Goal: Task Accomplishment & Management: Use online tool/utility

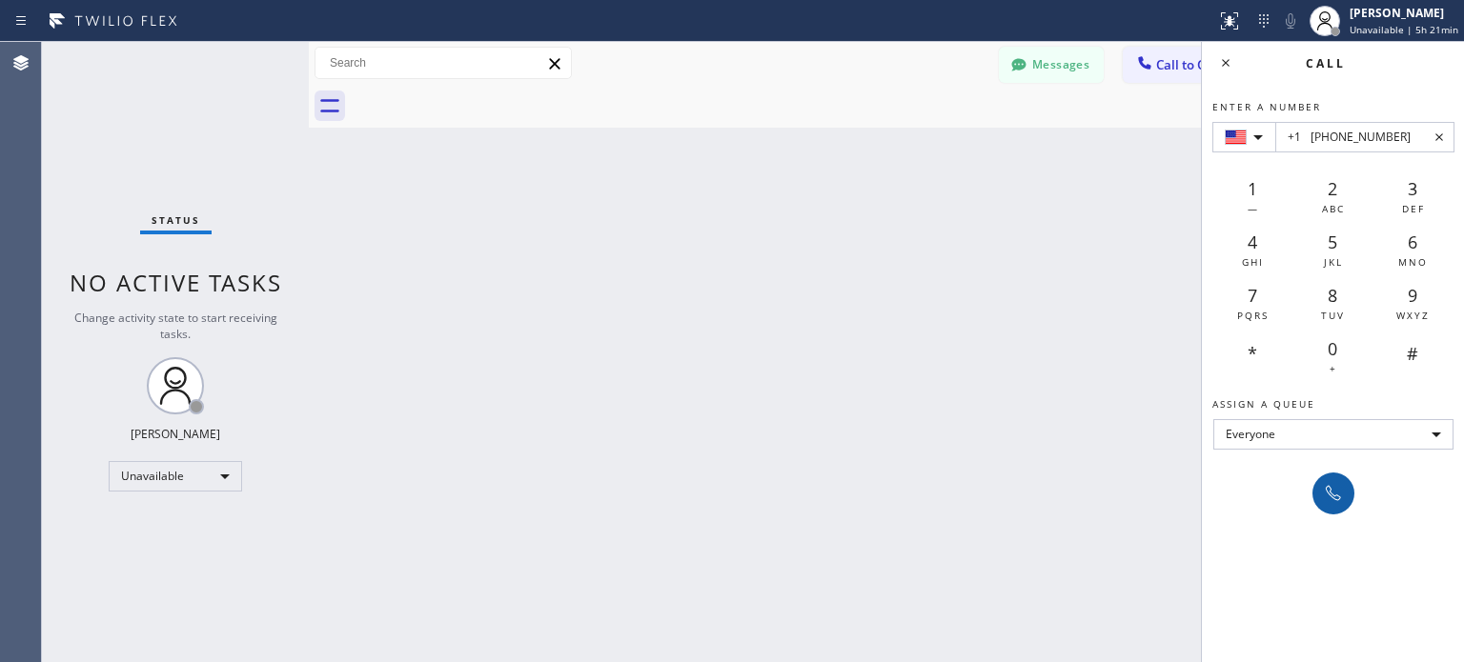
type input "+1 [PHONE_NUMBER]"
click at [1335, 497] on icon at bounding box center [1333, 493] width 23 height 23
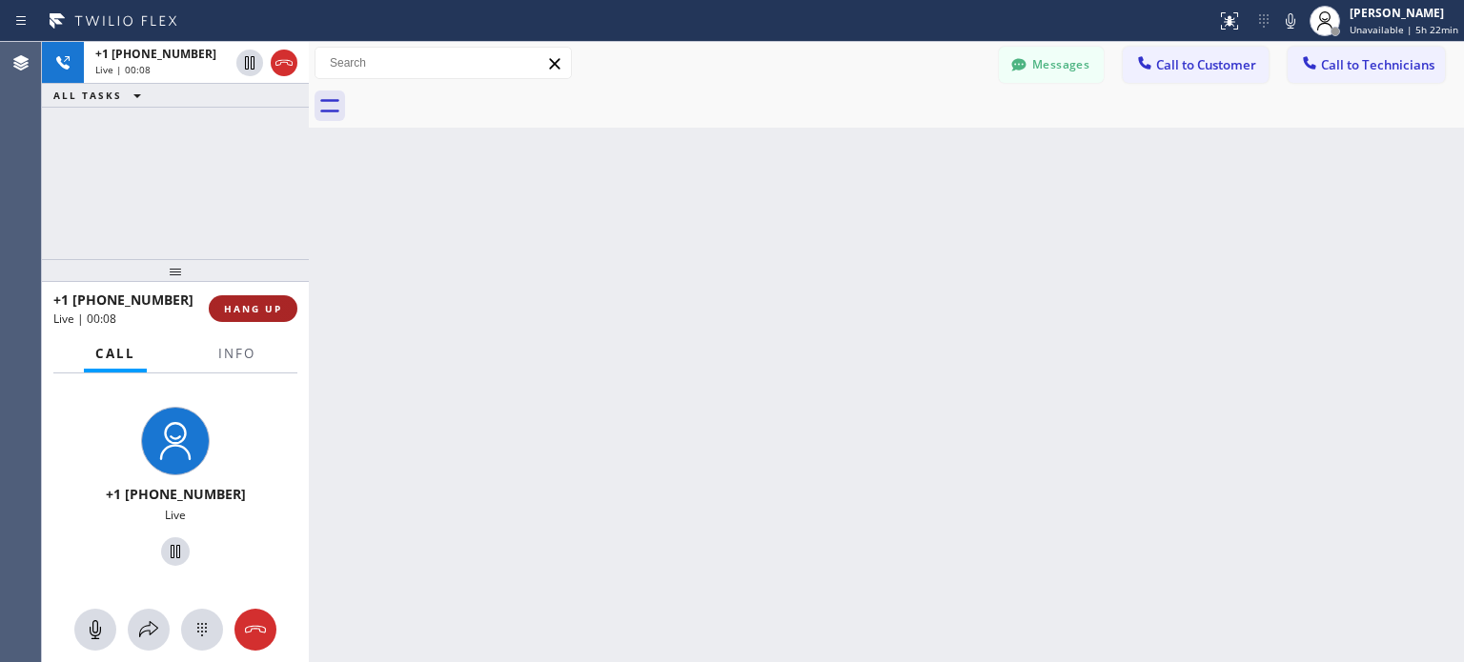
click at [236, 302] on span "HANG UP" at bounding box center [253, 308] width 58 height 13
click at [254, 304] on span "HANG UP" at bounding box center [253, 308] width 58 height 13
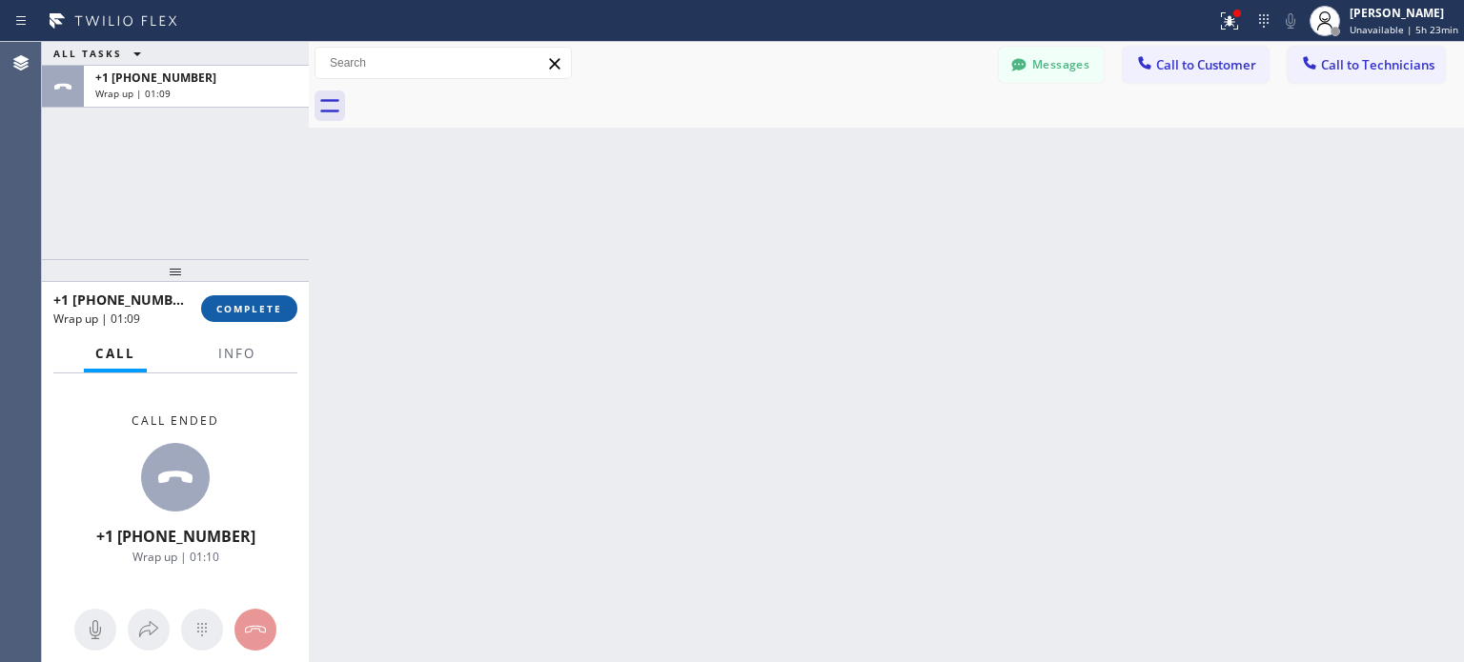
click at [291, 314] on button "COMPLETE" at bounding box center [249, 308] width 96 height 27
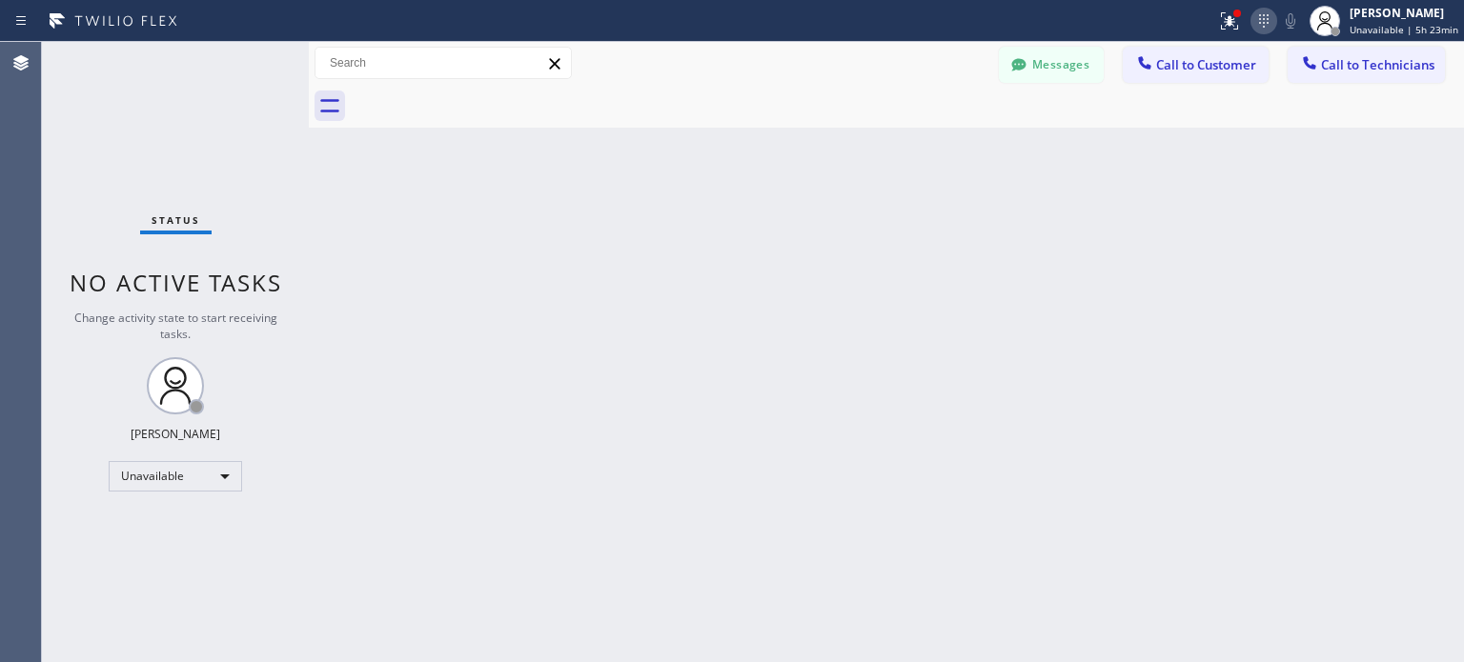
click at [1273, 21] on icon at bounding box center [1263, 21] width 23 height 23
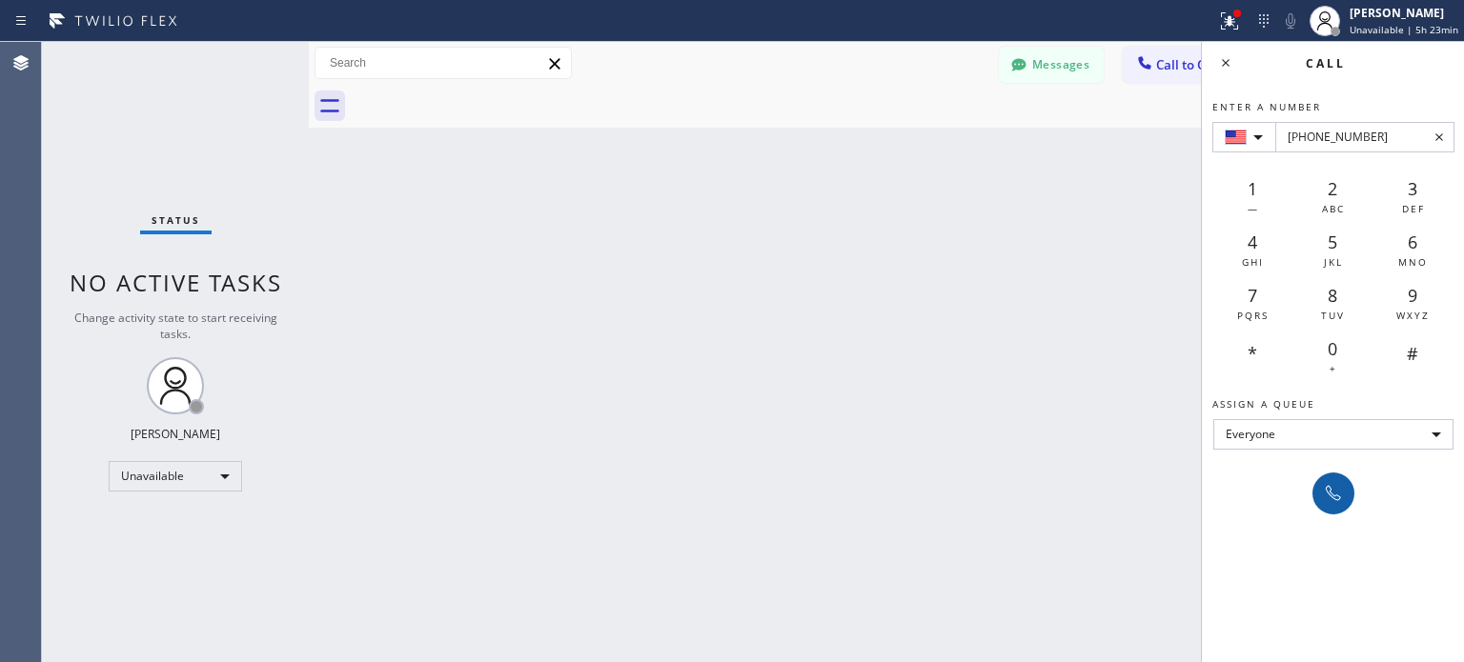
type input "[PHONE_NUMBER]"
drag, startPoint x: 1329, startPoint y: 493, endPoint x: 854, endPoint y: 131, distance: 597.0
click at [1328, 491] on icon at bounding box center [1333, 493] width 23 height 23
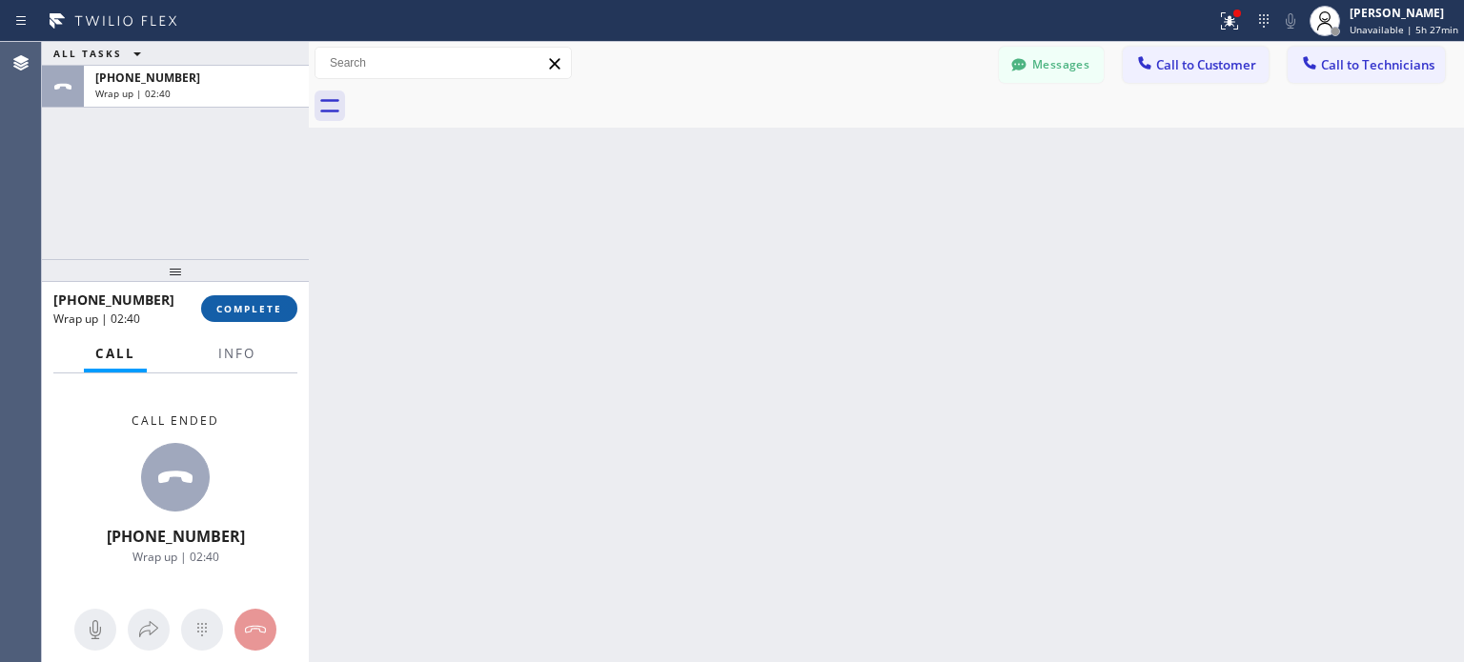
click at [263, 296] on button "COMPLETE" at bounding box center [249, 308] width 96 height 27
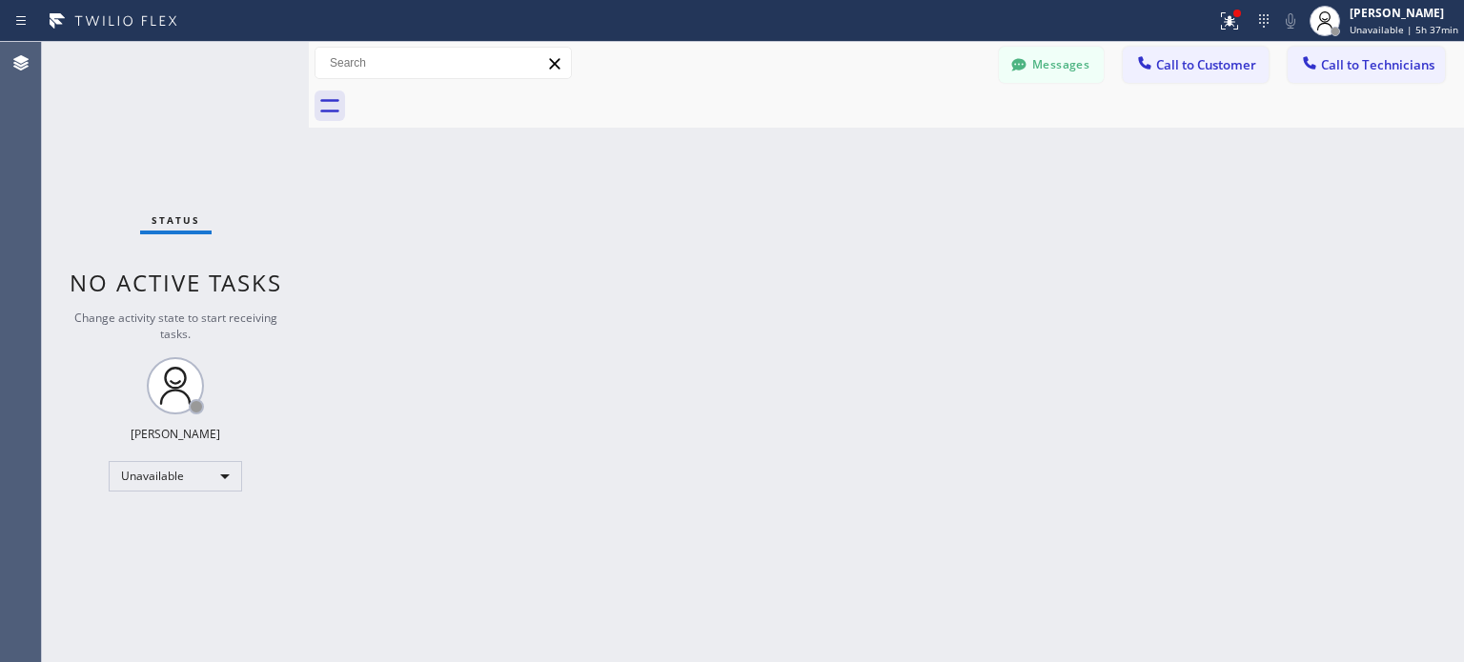
click at [1277, 17] on div at bounding box center [1263, 21] width 27 height 23
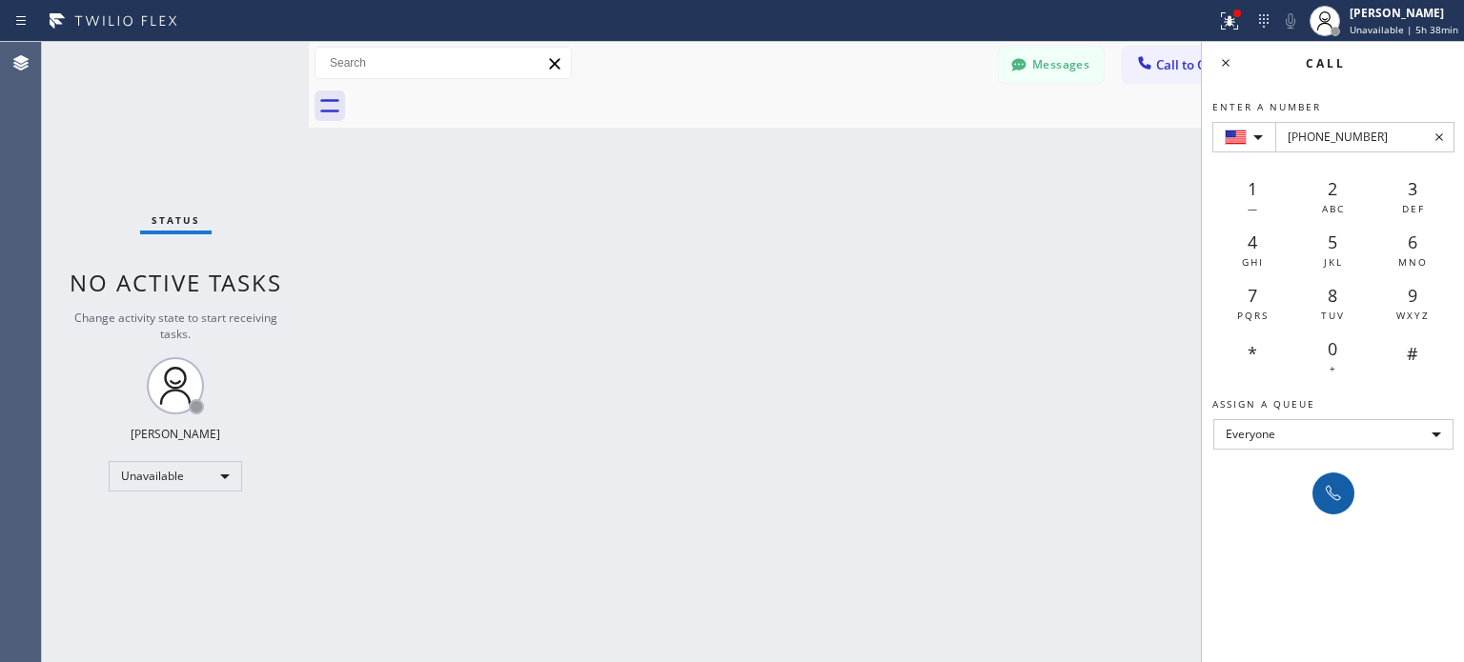
type input "[PHONE_NUMBER]"
click at [1330, 495] on icon at bounding box center [1333, 493] width 15 height 15
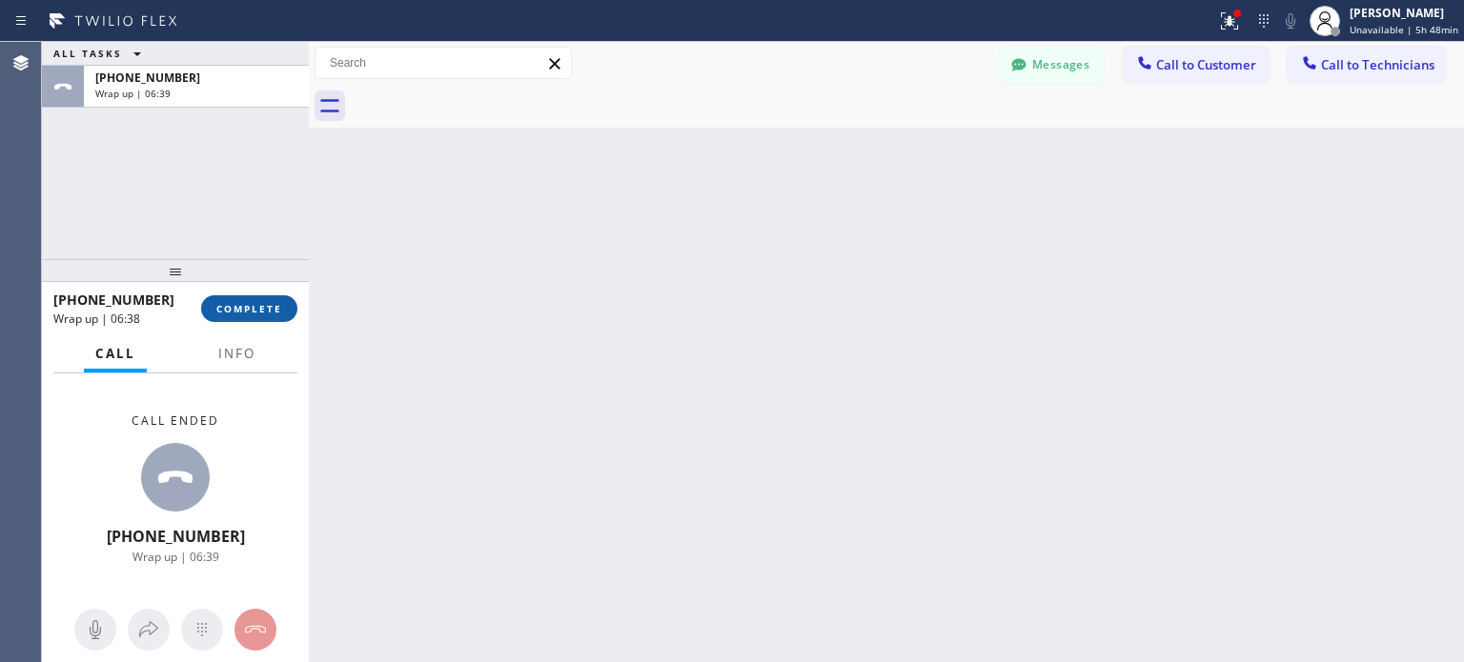
click at [260, 304] on span "COMPLETE" at bounding box center [249, 308] width 66 height 13
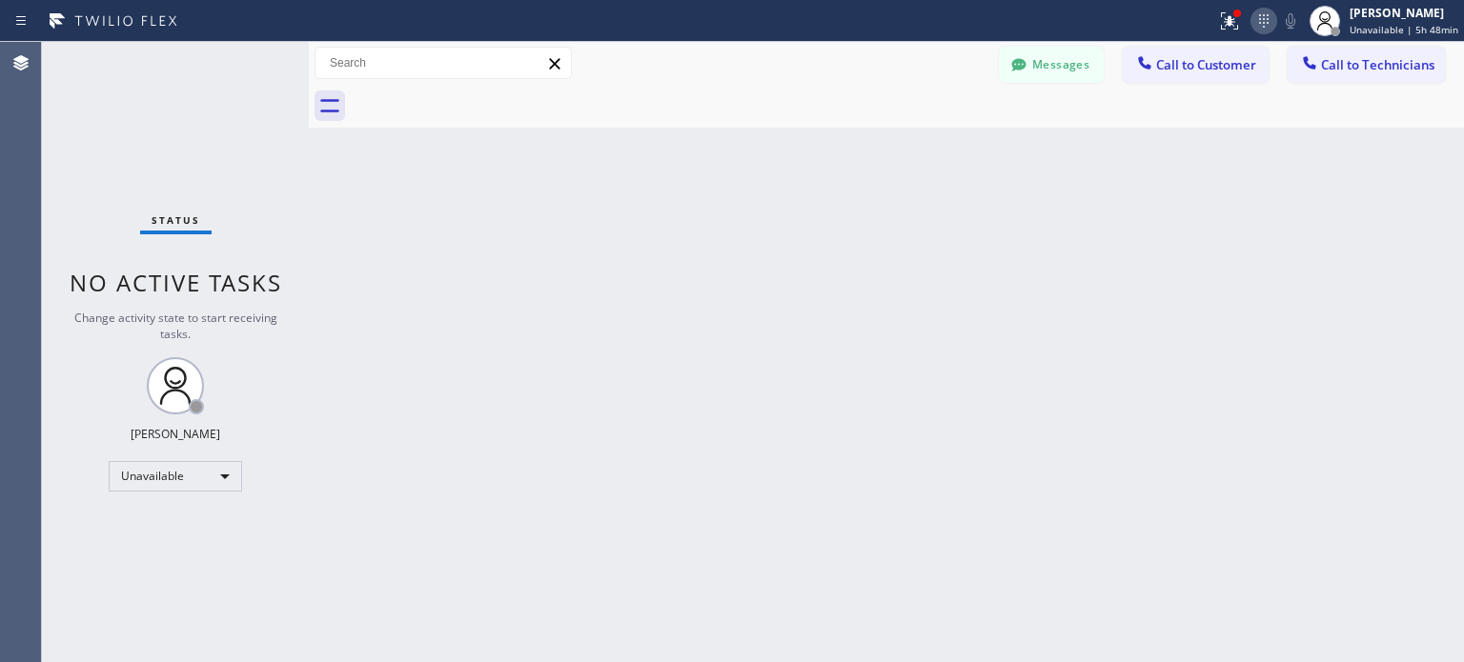
click at [1275, 22] on icon at bounding box center [1263, 21] width 23 height 23
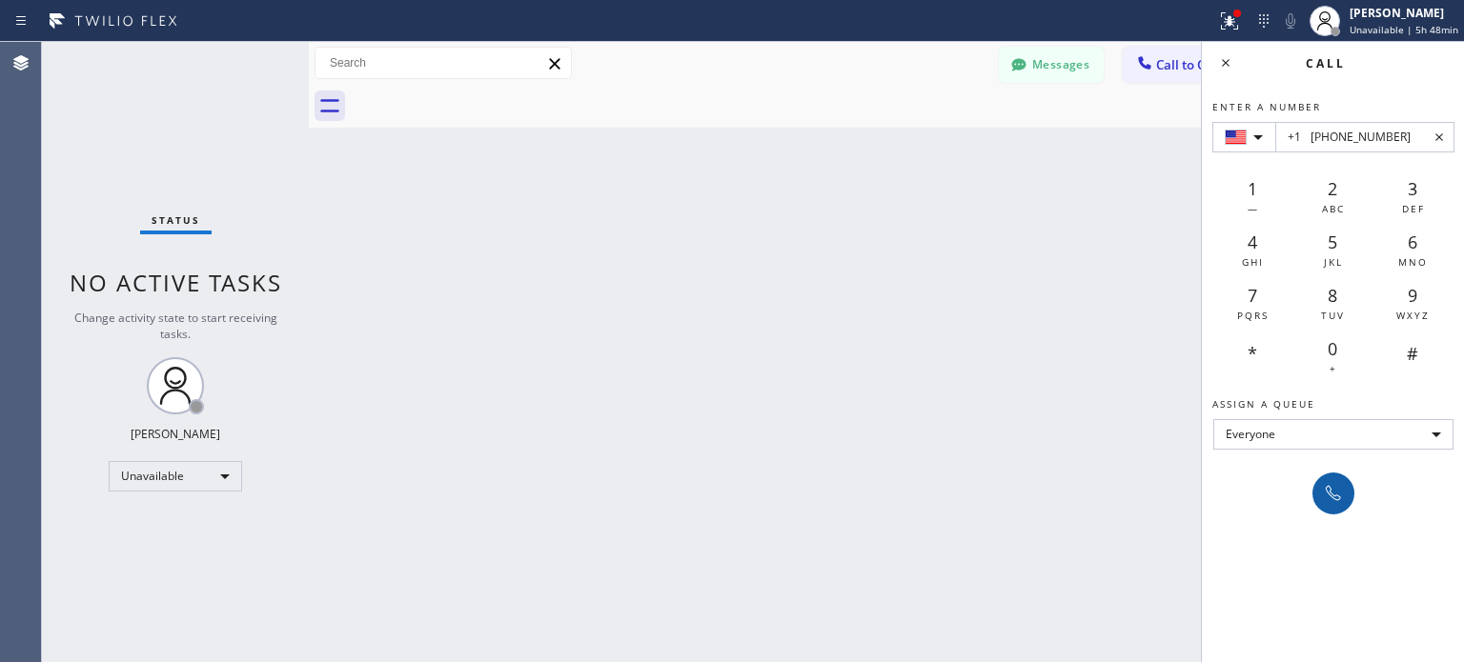
type input "+1 [PHONE_NUMBER]"
click at [1323, 494] on icon at bounding box center [1333, 493] width 23 height 23
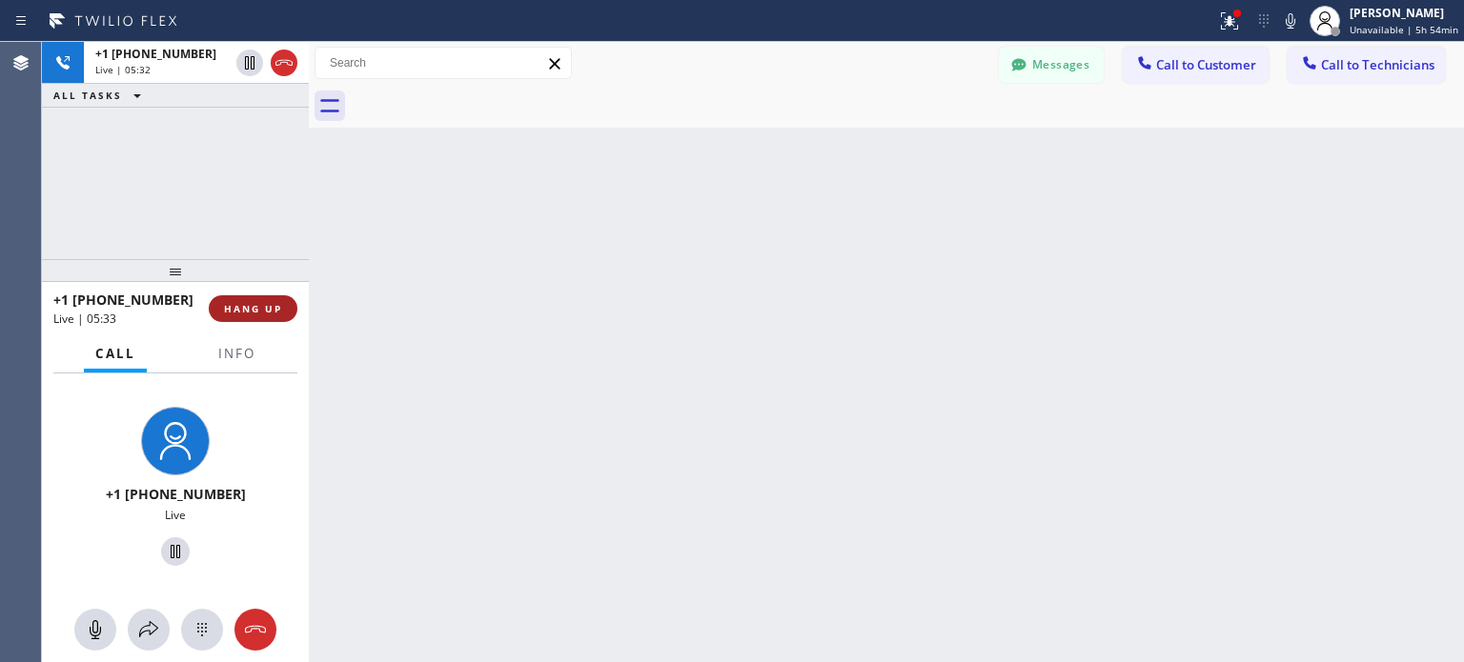
click at [268, 314] on span "HANG UP" at bounding box center [253, 308] width 58 height 13
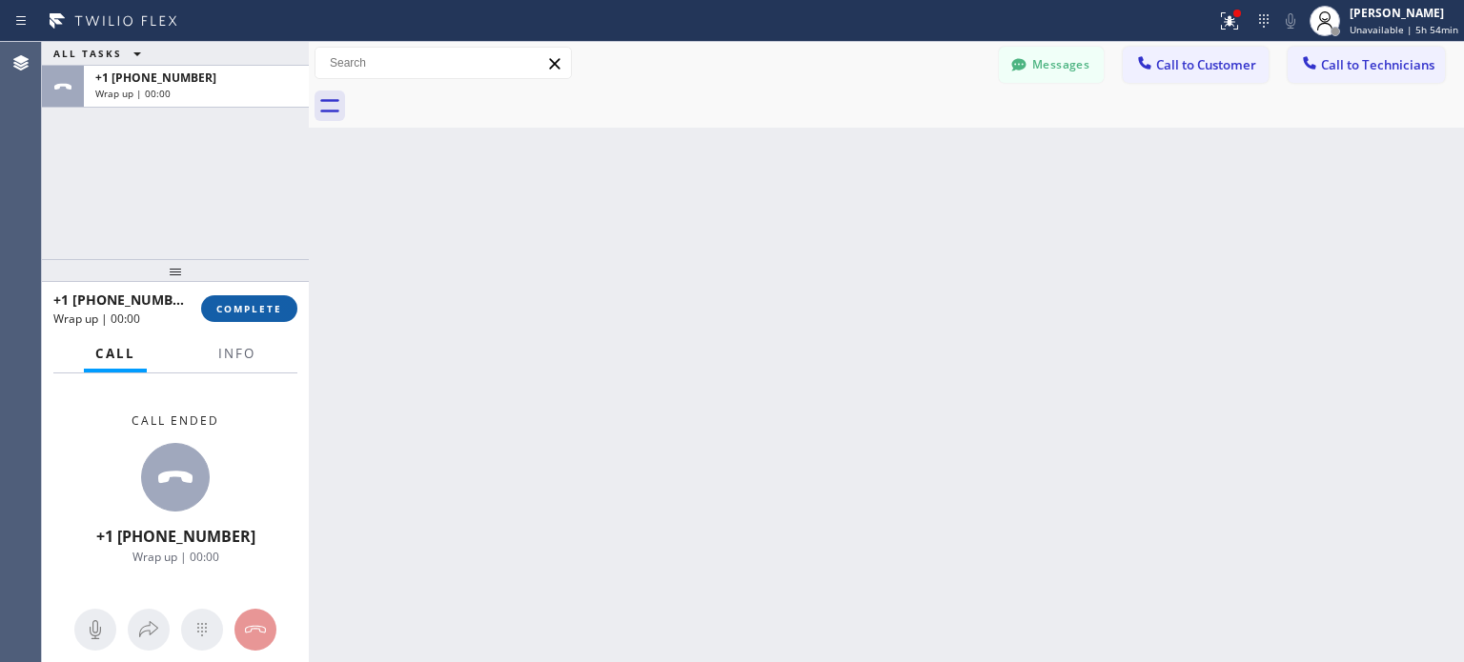
click at [269, 314] on span "COMPLETE" at bounding box center [249, 308] width 66 height 13
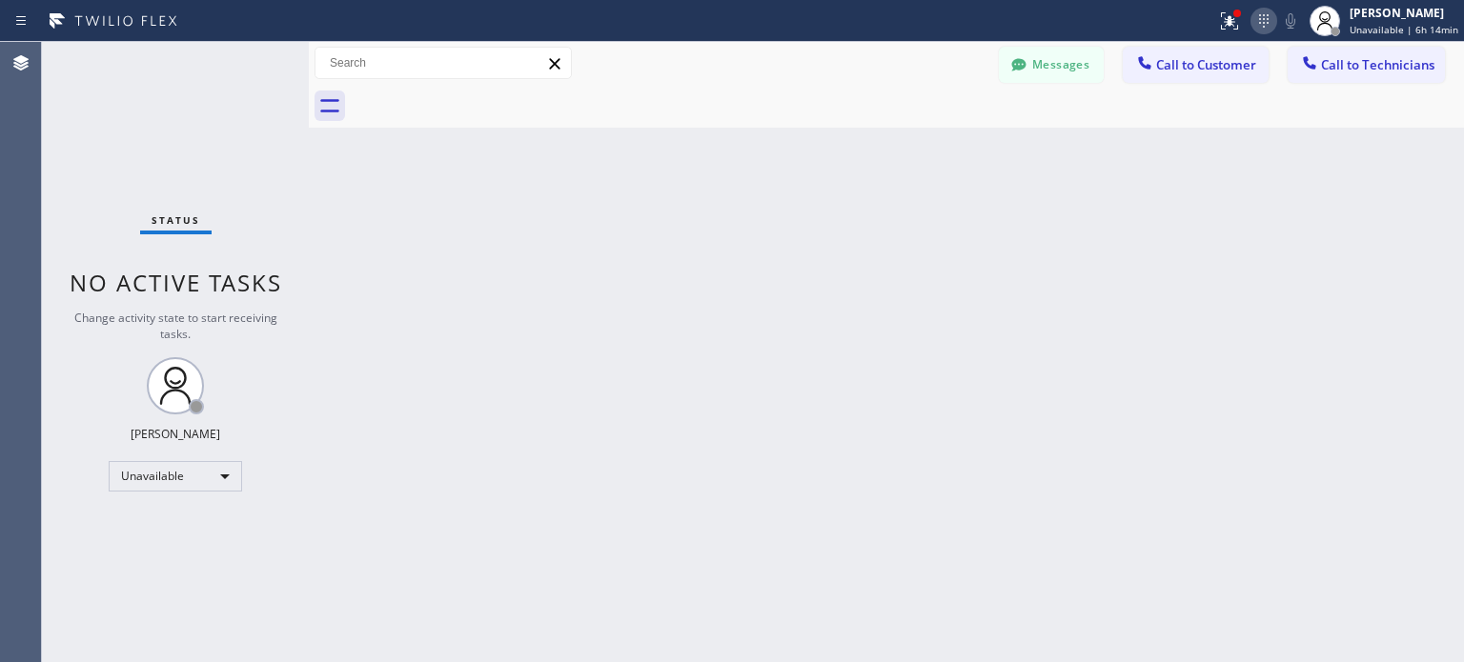
click at [1260, 26] on icon at bounding box center [1263, 21] width 23 height 23
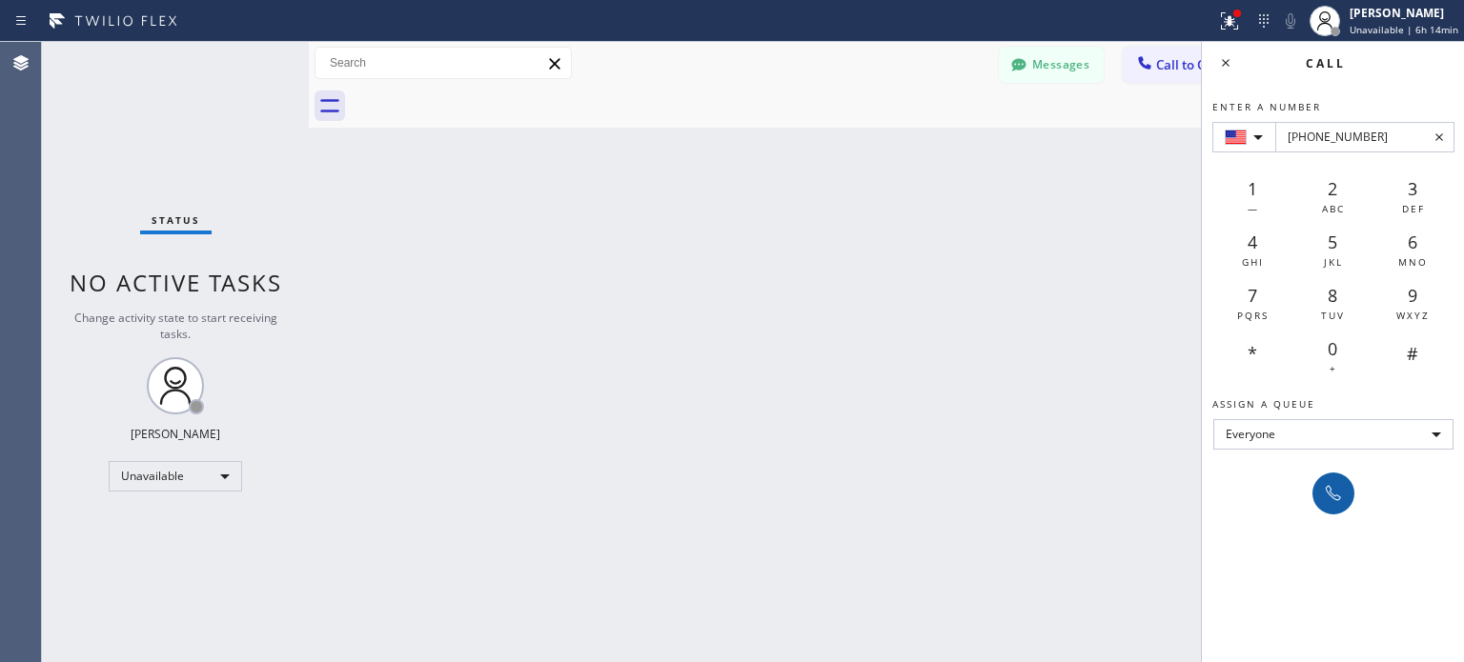
type input "[PHONE_NUMBER]"
click at [1329, 488] on icon at bounding box center [1333, 493] width 23 height 23
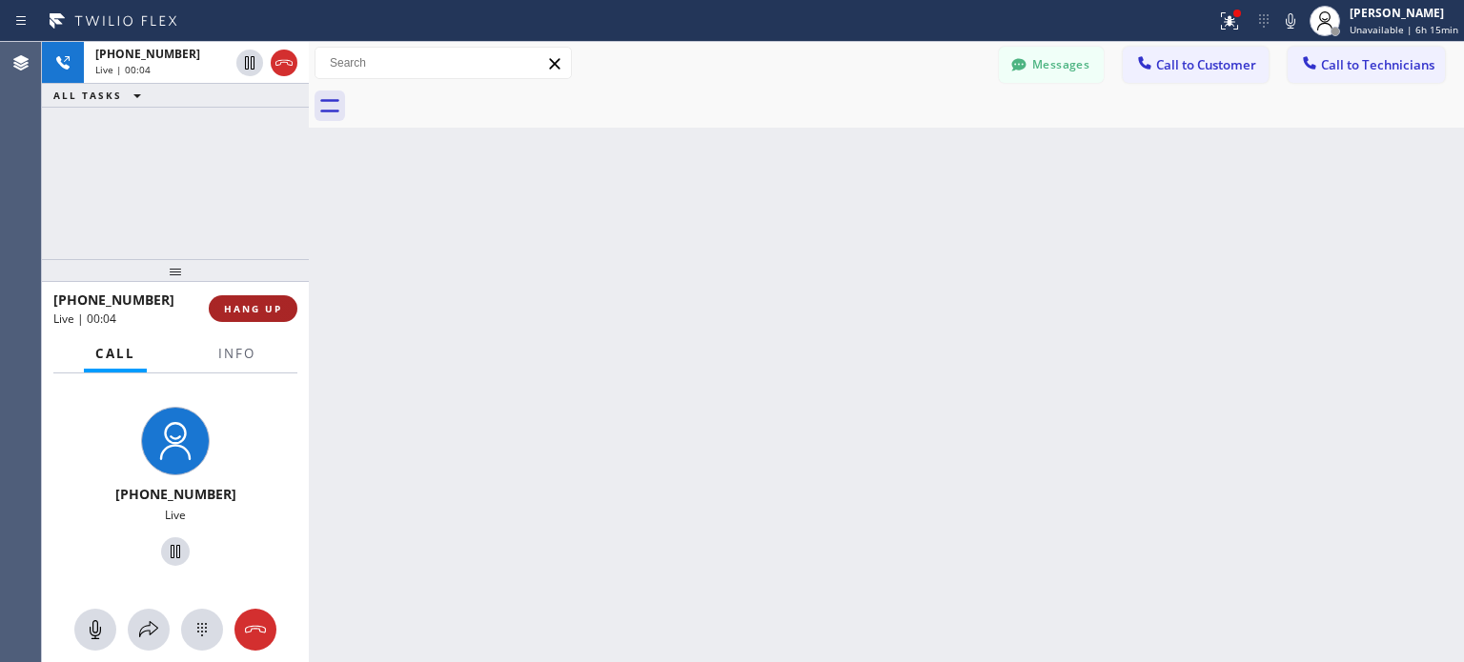
click at [263, 308] on span "HANG UP" at bounding box center [253, 308] width 58 height 13
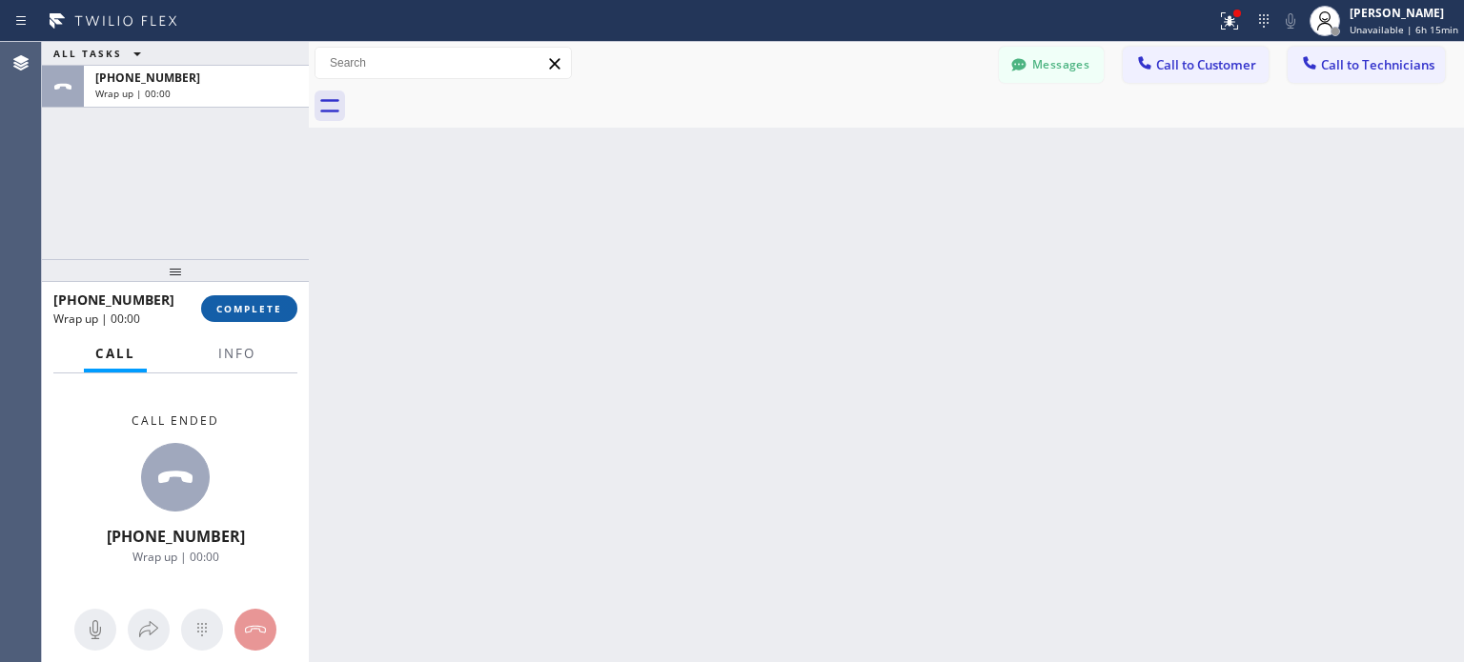
click at [263, 307] on span "COMPLETE" at bounding box center [249, 308] width 66 height 13
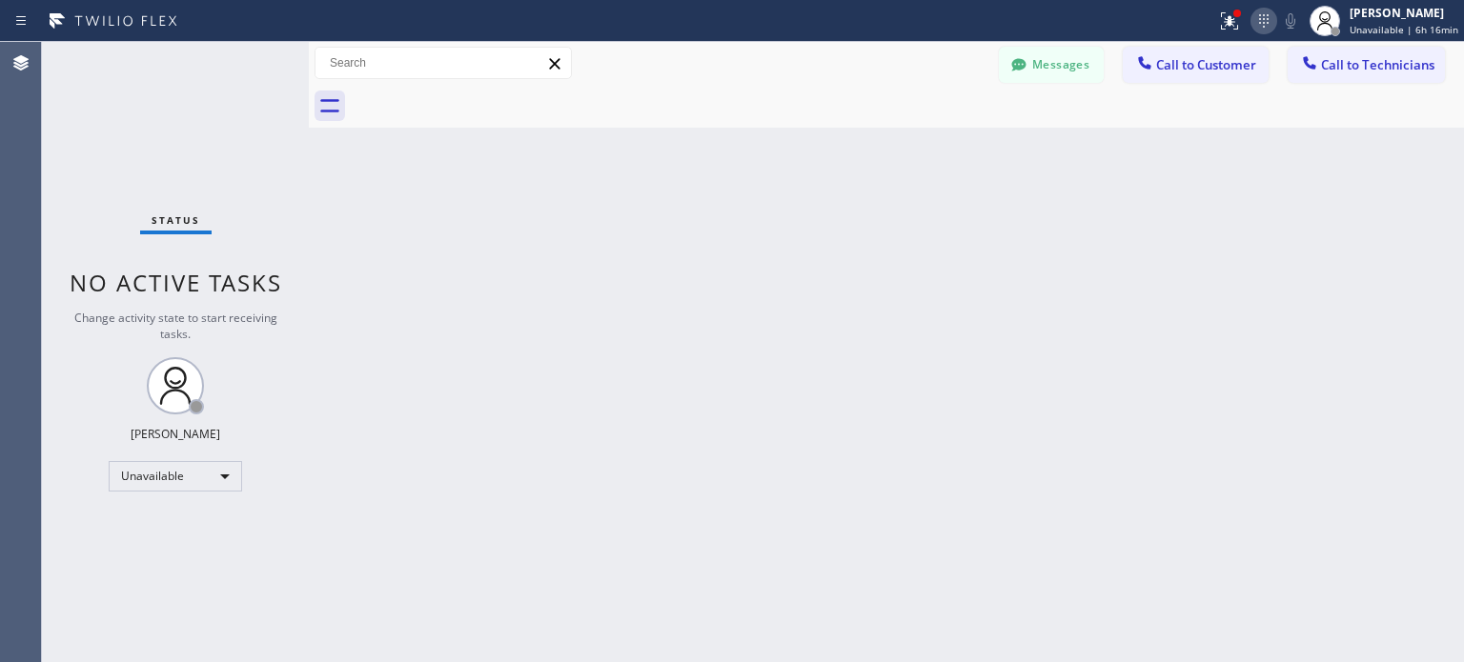
click at [1273, 15] on icon at bounding box center [1263, 21] width 23 height 23
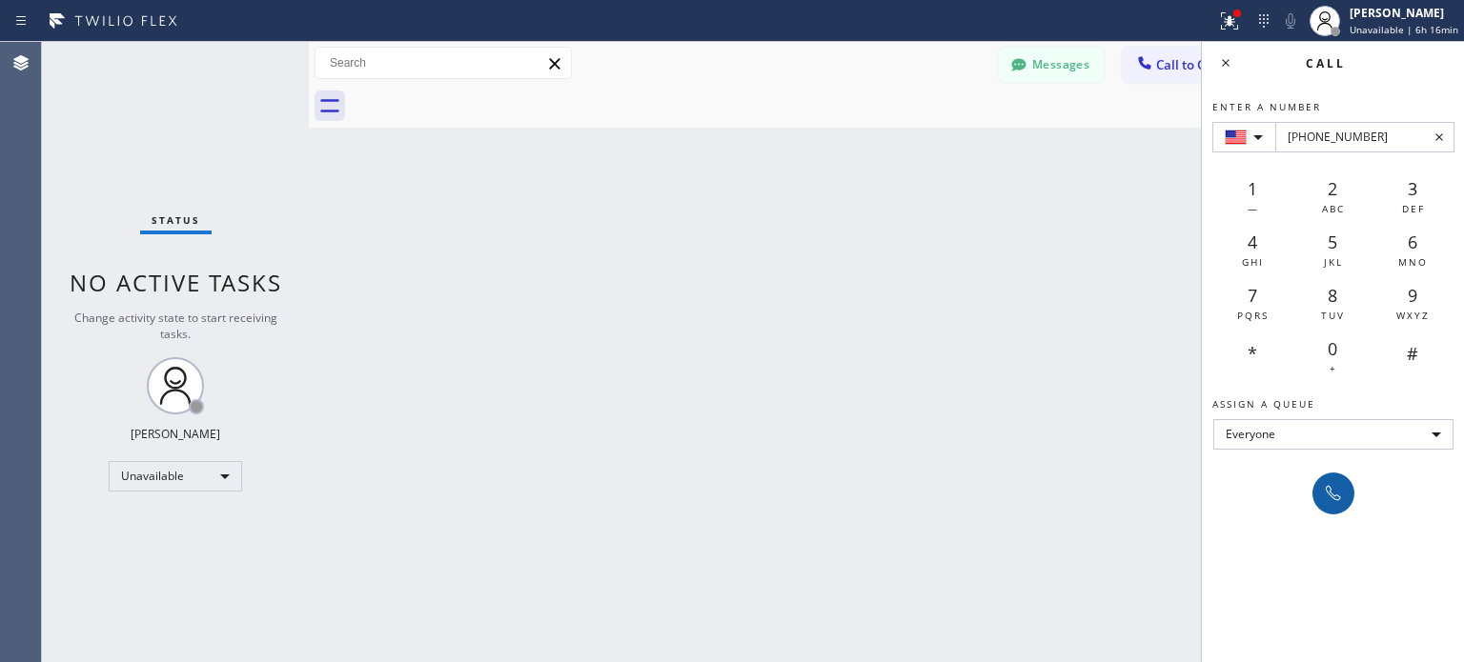
type input "[PHONE_NUMBER]"
click at [1330, 493] on icon at bounding box center [1333, 493] width 23 height 23
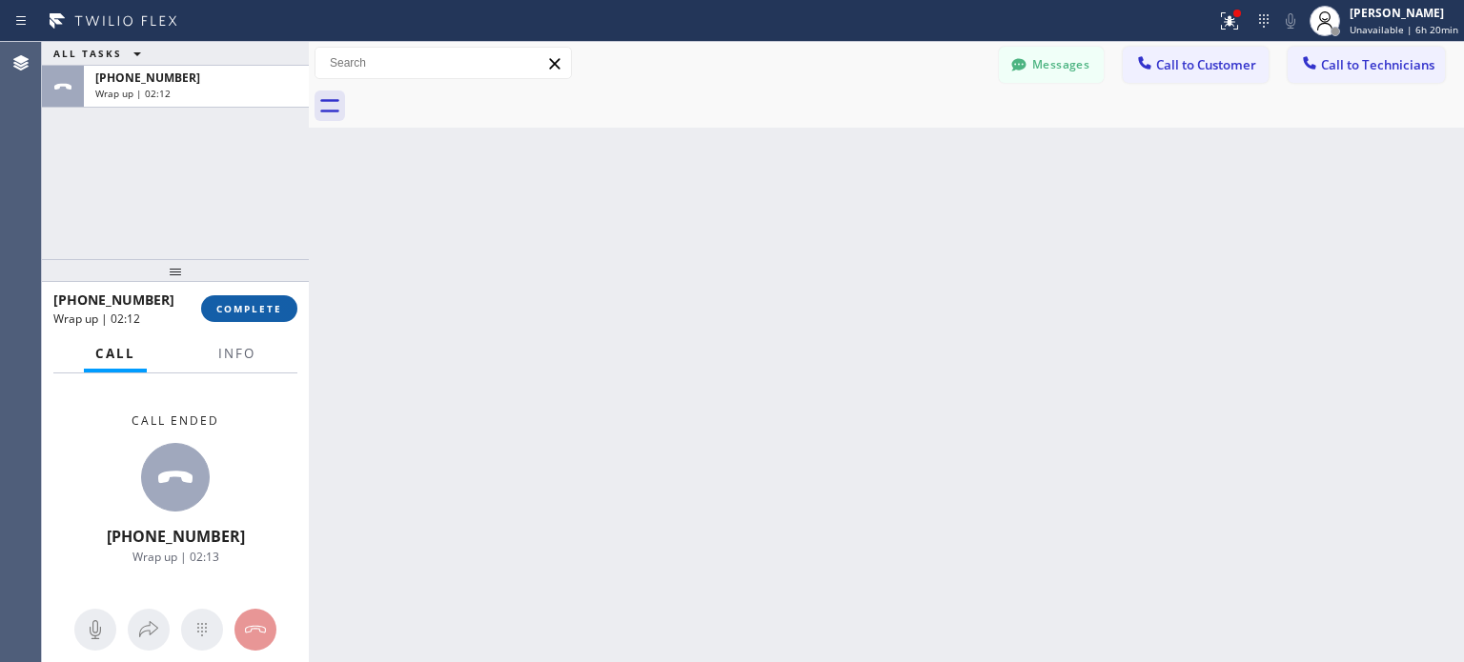
click at [274, 308] on span "COMPLETE" at bounding box center [249, 308] width 66 height 13
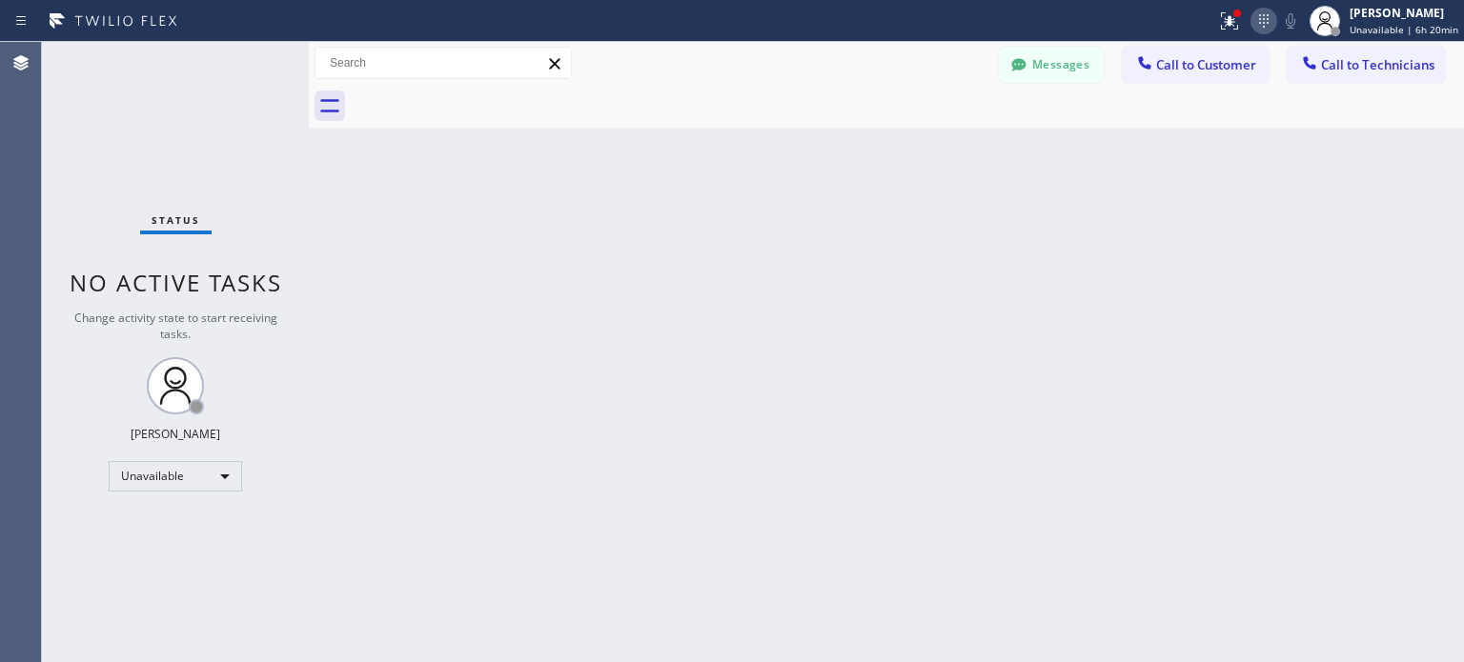
click at [1270, 22] on icon at bounding box center [1263, 21] width 23 height 23
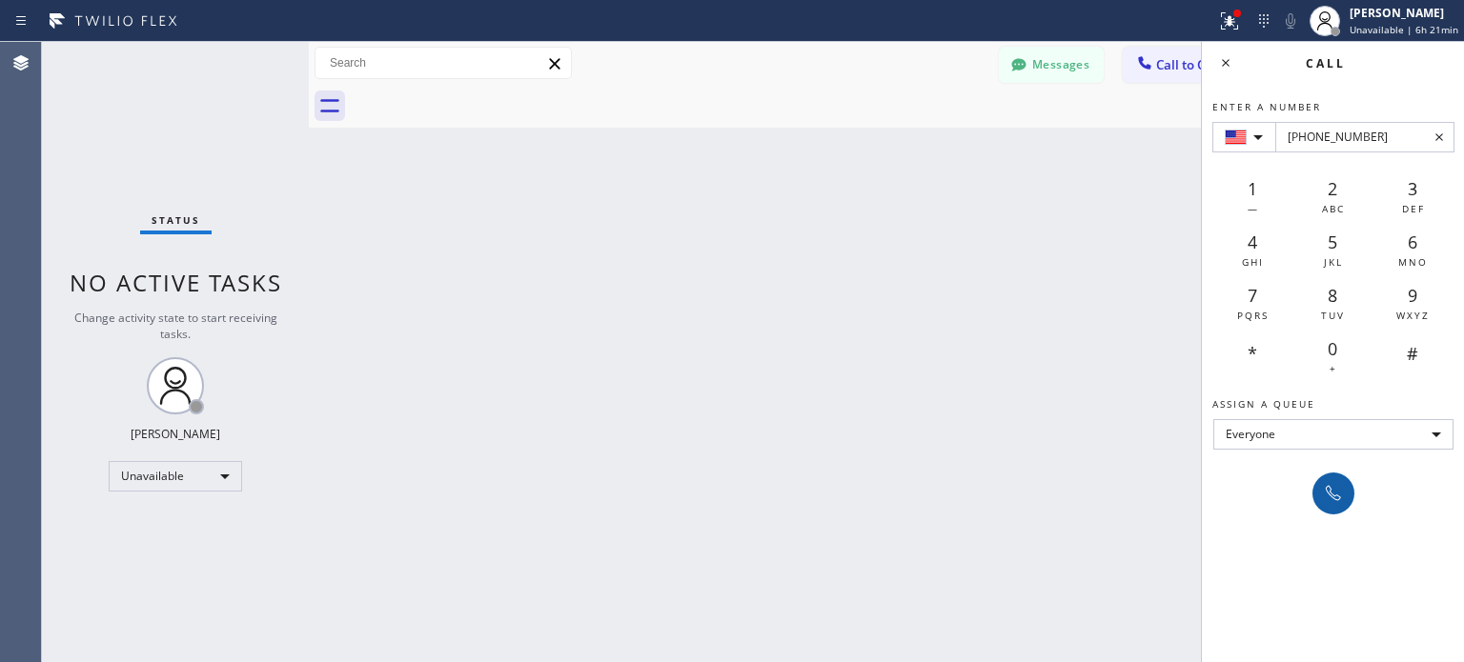
type input "[PHONE_NUMBER]"
click at [1346, 488] on div at bounding box center [1333, 493] width 27 height 23
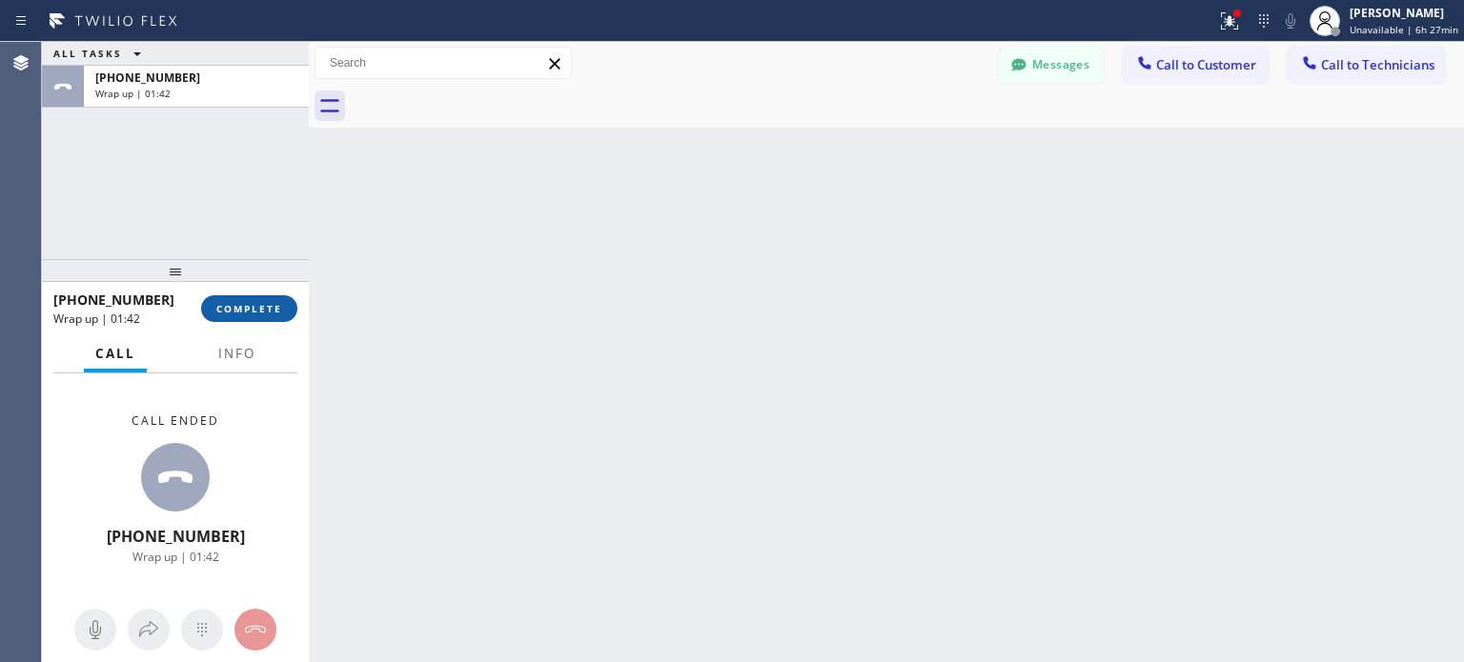
click at [267, 308] on span "COMPLETE" at bounding box center [249, 308] width 66 height 13
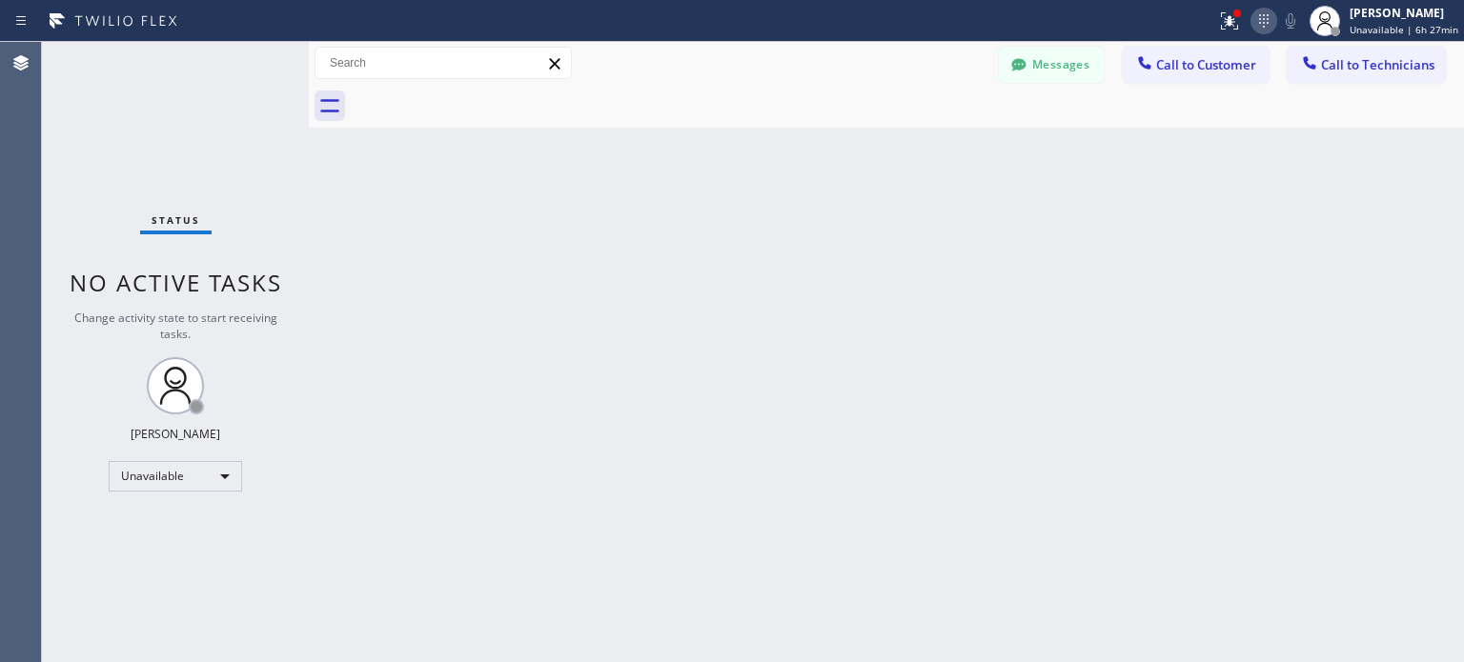
click at [1266, 28] on icon at bounding box center [1263, 21] width 23 height 23
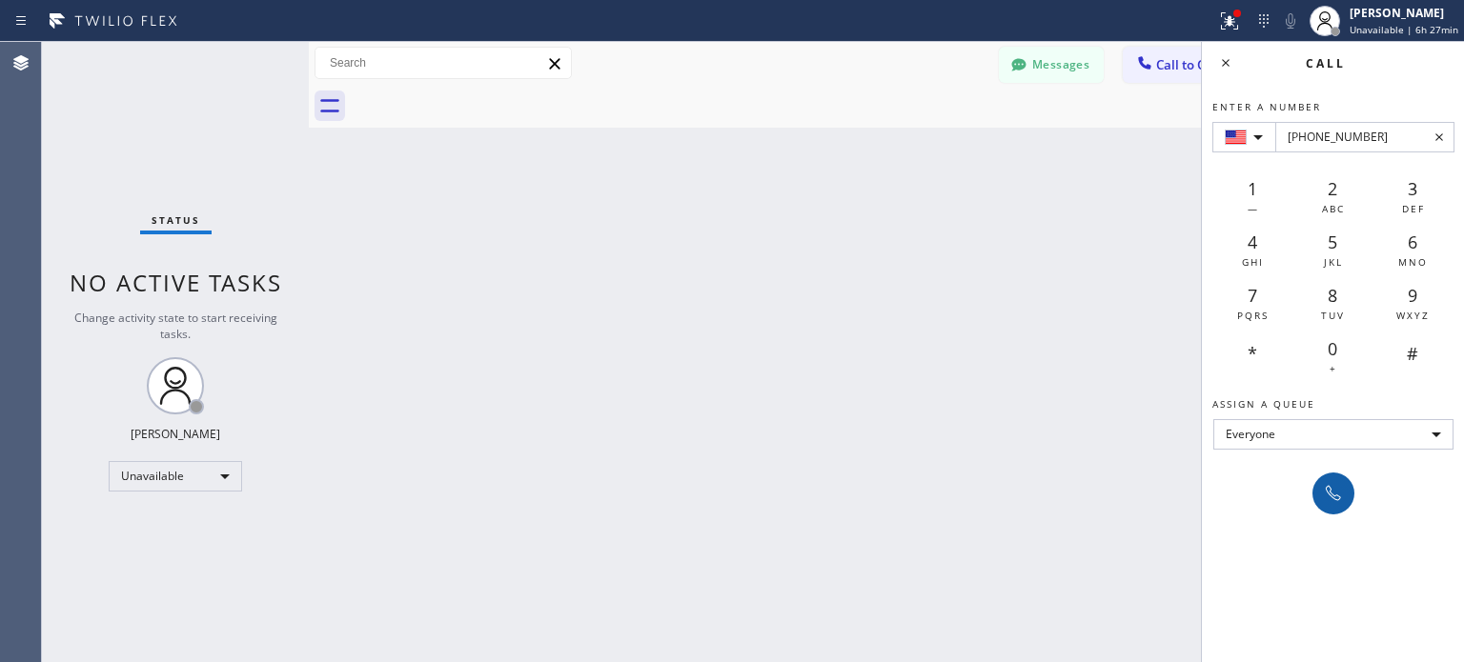
type input "[PHONE_NUMBER]"
click at [1323, 477] on button at bounding box center [1333, 494] width 42 height 42
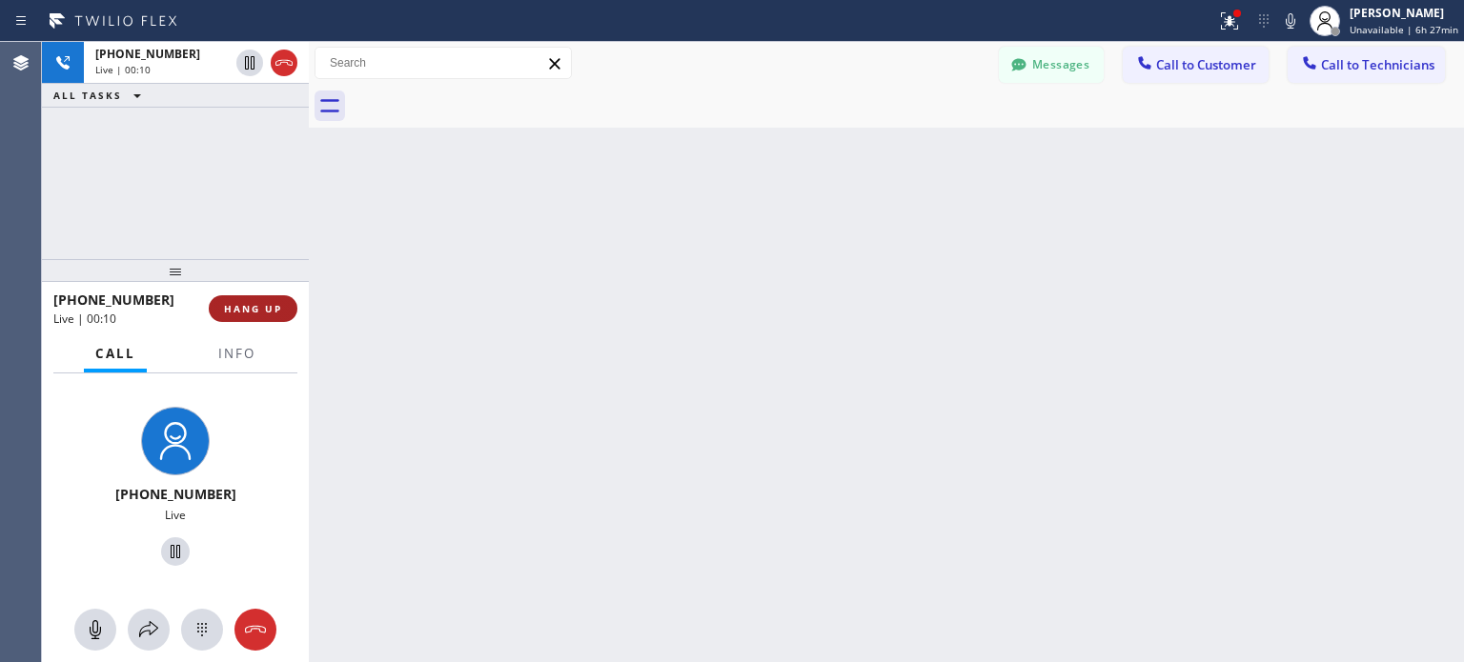
click at [270, 315] on button "HANG UP" at bounding box center [253, 308] width 89 height 27
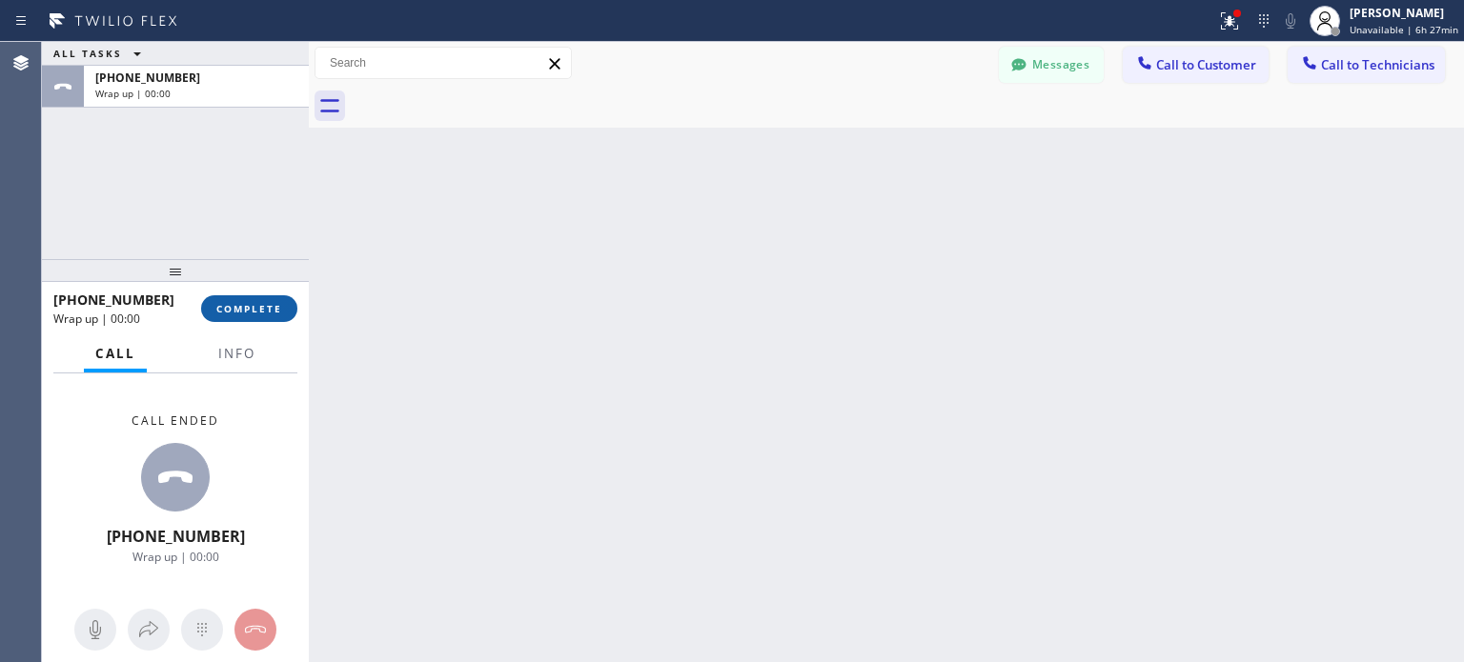
click at [270, 315] on button "COMPLETE" at bounding box center [249, 308] width 96 height 27
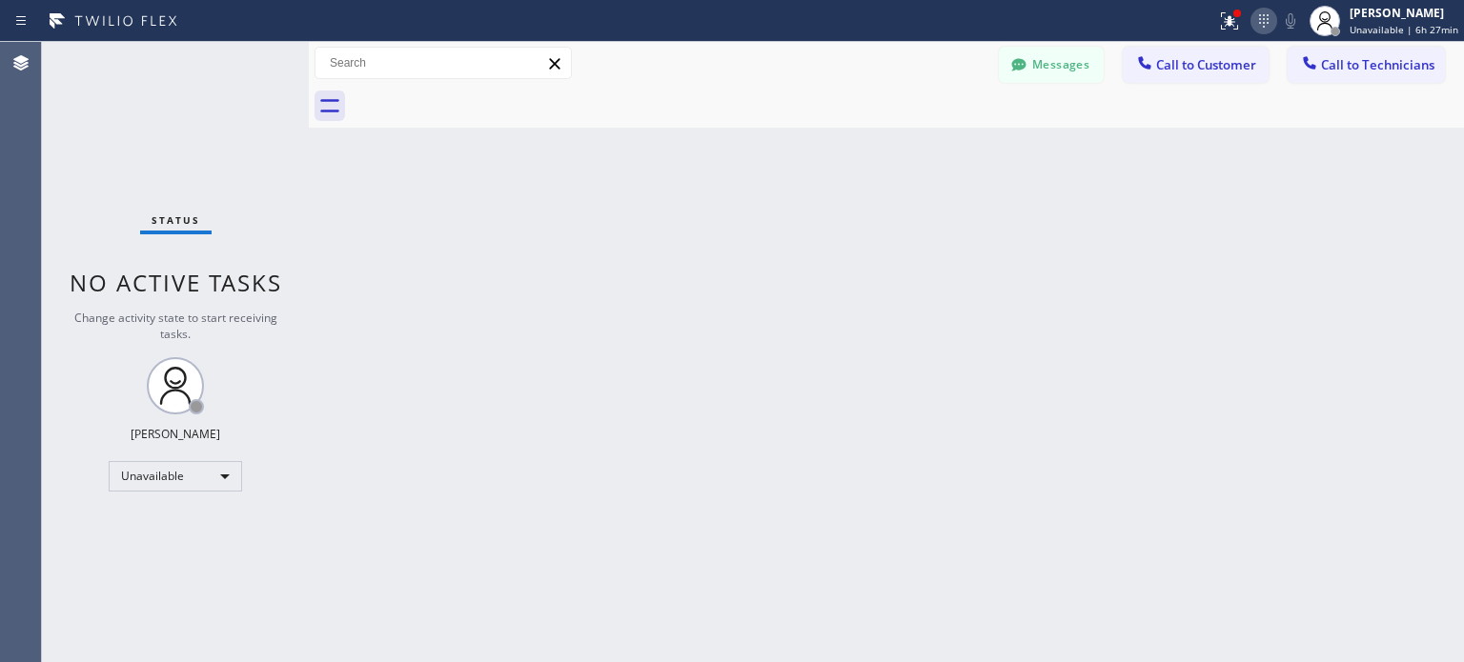
click at [1262, 22] on icon at bounding box center [1263, 21] width 23 height 23
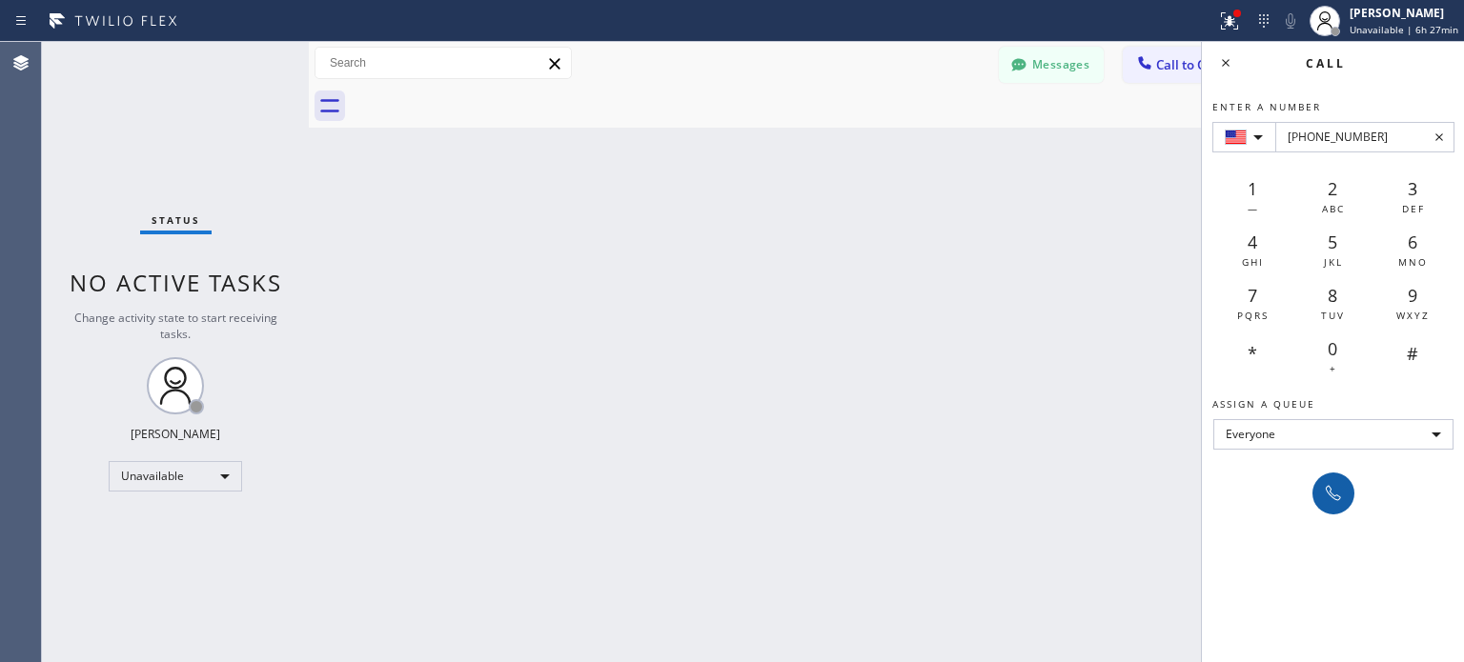
type input "[PHONE_NUMBER]"
click at [1328, 489] on icon at bounding box center [1333, 493] width 23 height 23
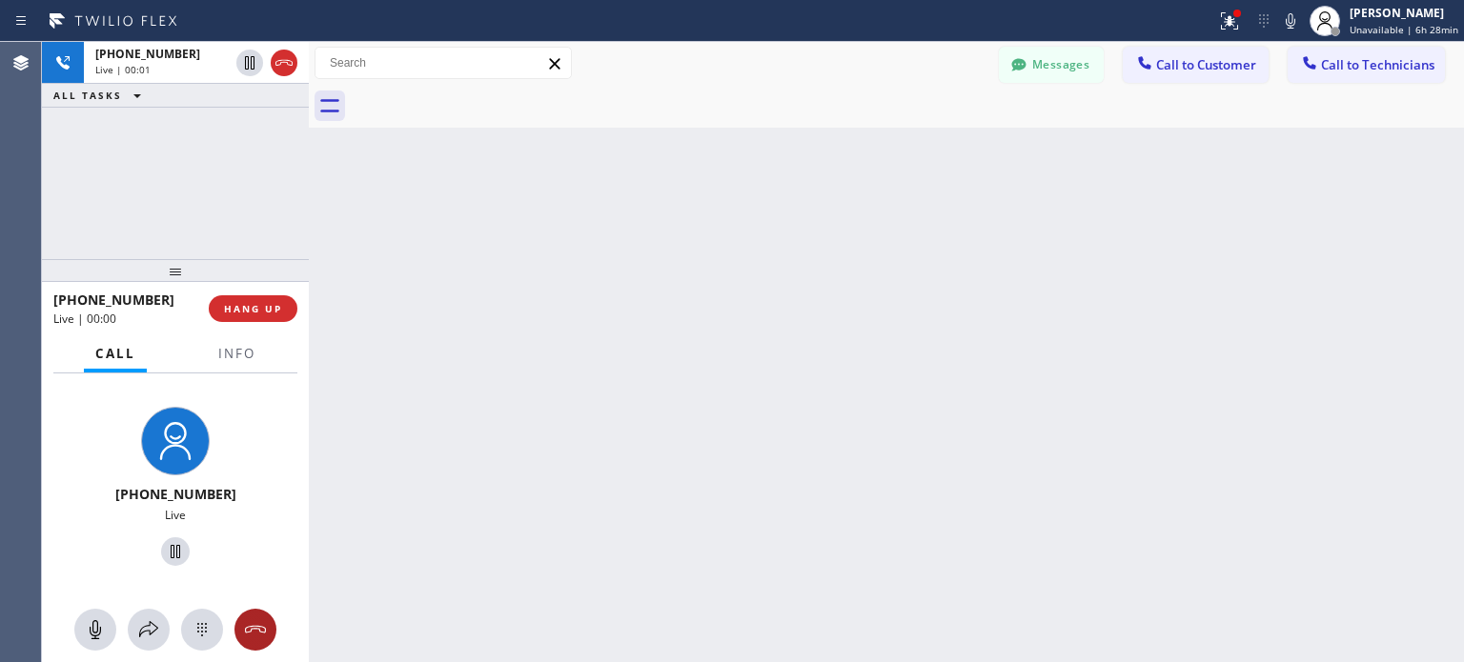
click at [250, 619] on icon at bounding box center [255, 630] width 23 height 23
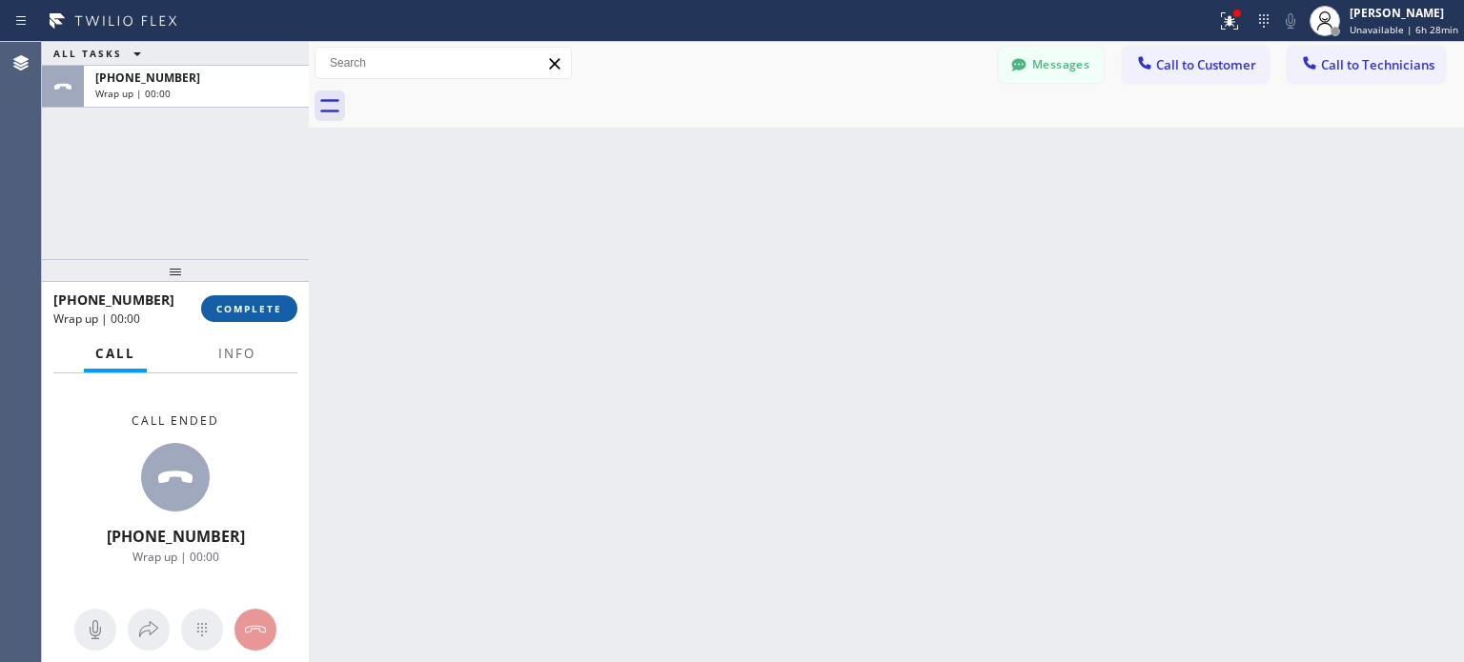
drag, startPoint x: 249, startPoint y: 312, endPoint x: 258, endPoint y: 288, distance: 25.7
click at [249, 311] on span "COMPLETE" at bounding box center [249, 308] width 66 height 13
